Goal: Task Accomplishment & Management: Manage account settings

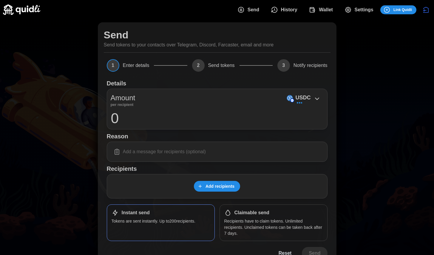
click at [271, 8] on icon "dots" at bounding box center [274, 9] width 7 height 7
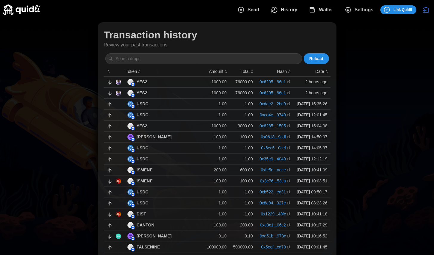
click at [375, 116] on div "Transaction history Review your past transactions Reload Token Amount Total Has…" at bounding box center [217, 198] width 434 height 359
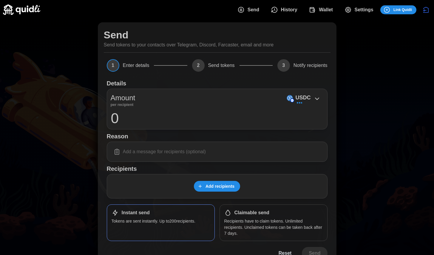
click at [316, 11] on span "Wallet" at bounding box center [320, 10] width 24 height 12
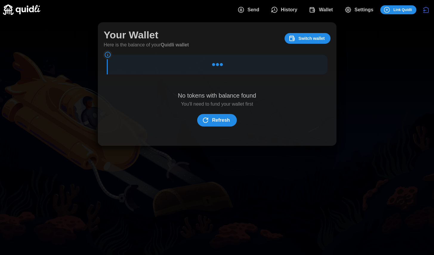
click at [363, 10] on span "Settings" at bounding box center [363, 10] width 19 height 12
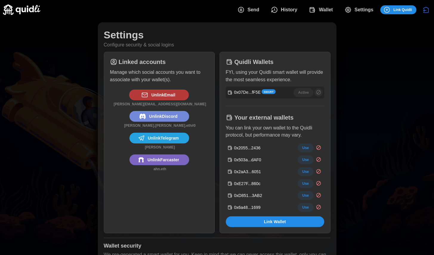
click at [253, 12] on span "Send" at bounding box center [253, 10] width 12 height 12
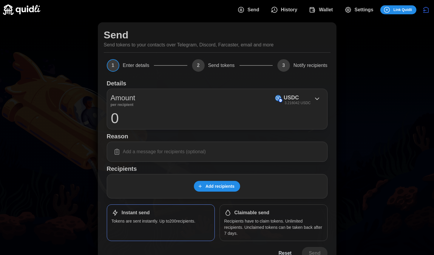
click at [39, 10] on img at bounding box center [21, 9] width 37 height 10
